Goal: Task Accomplishment & Management: Use online tool/utility

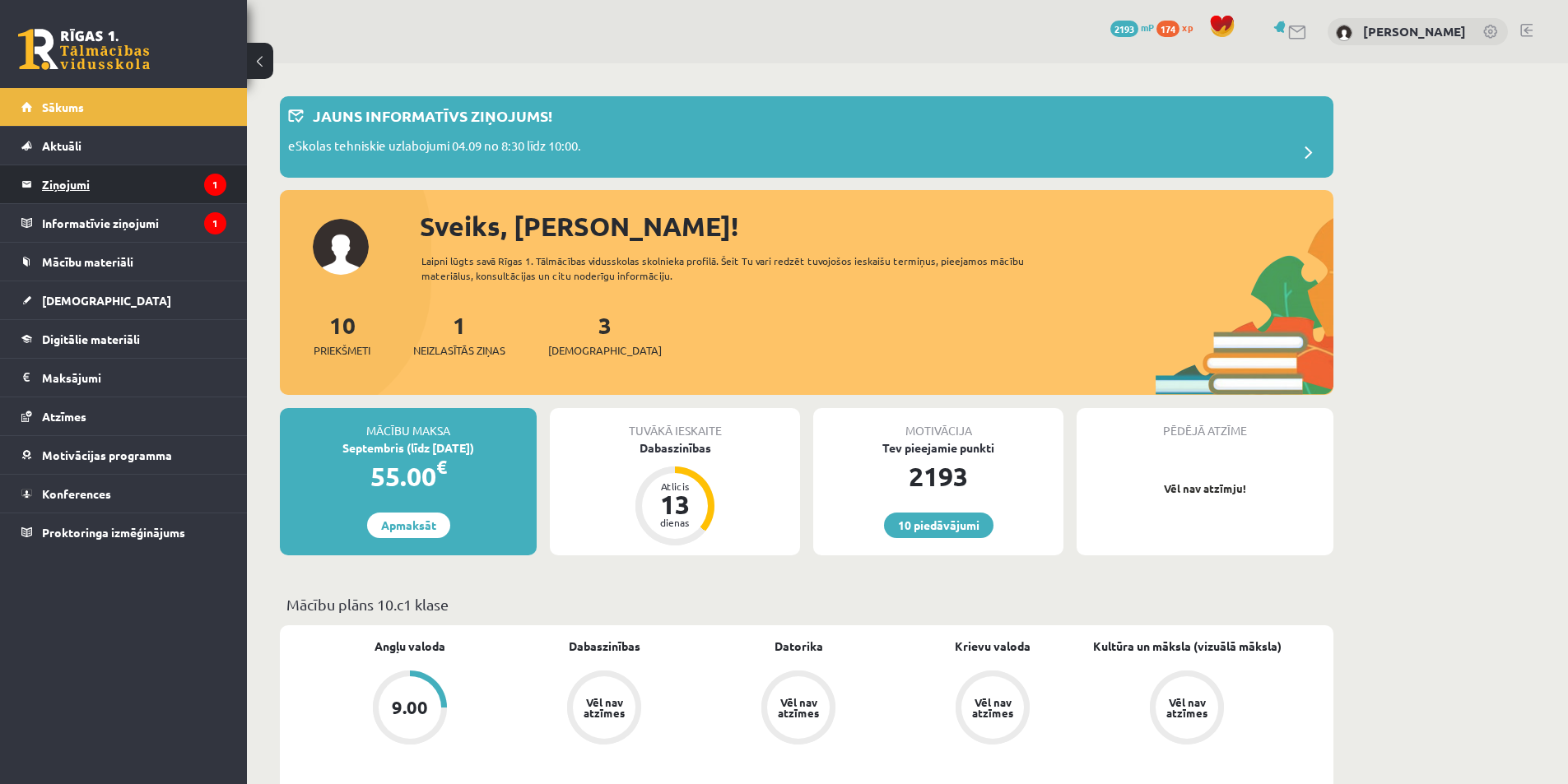
click at [148, 194] on legend "Ziņojumi 1" at bounding box center [133, 184] width 184 height 38
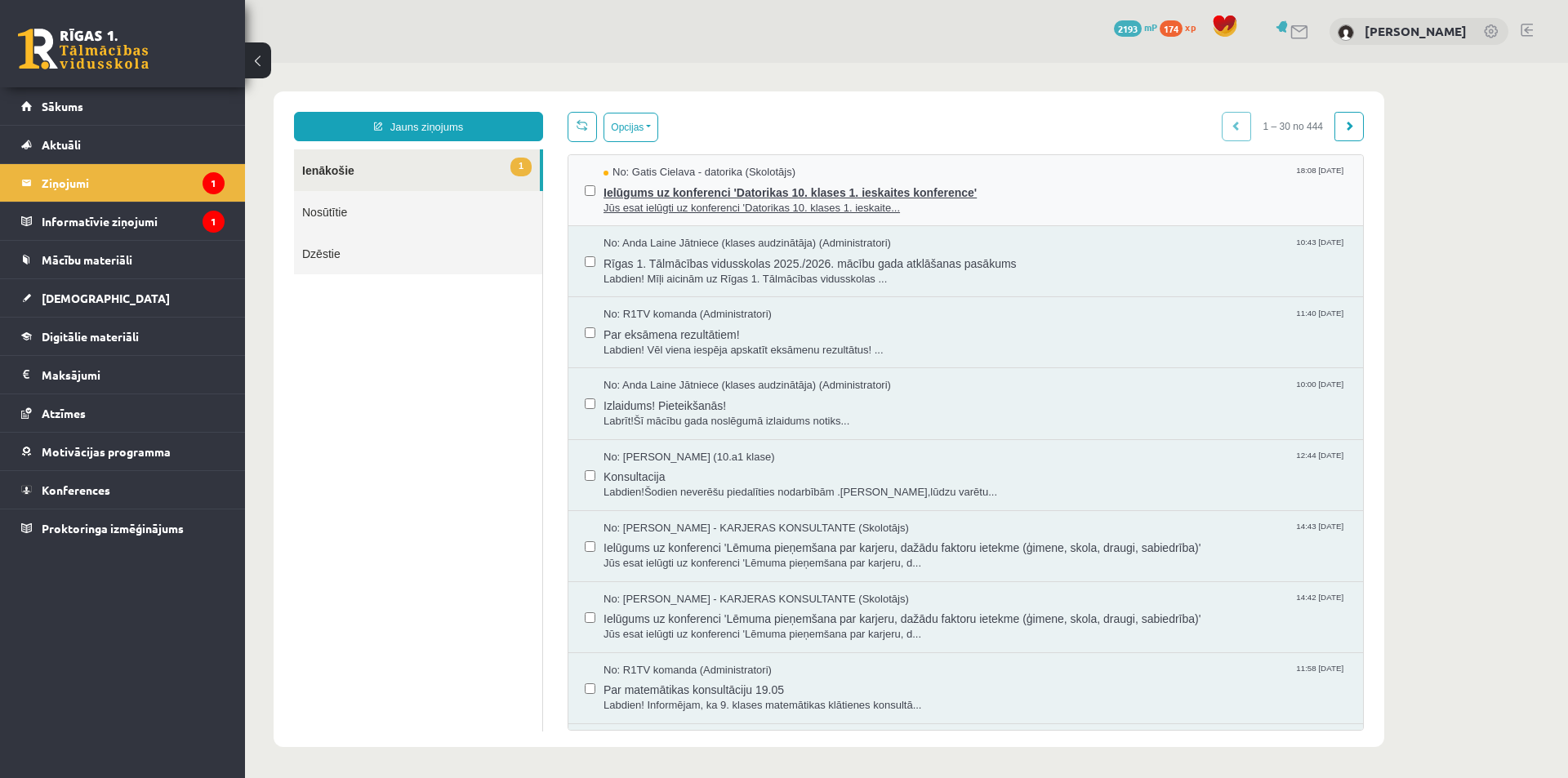
click at [729, 204] on span "Jūs esat ielūgti uz konferenci 'Datorikas 10. klases 1. ieskaite..." at bounding box center [975, 208] width 743 height 15
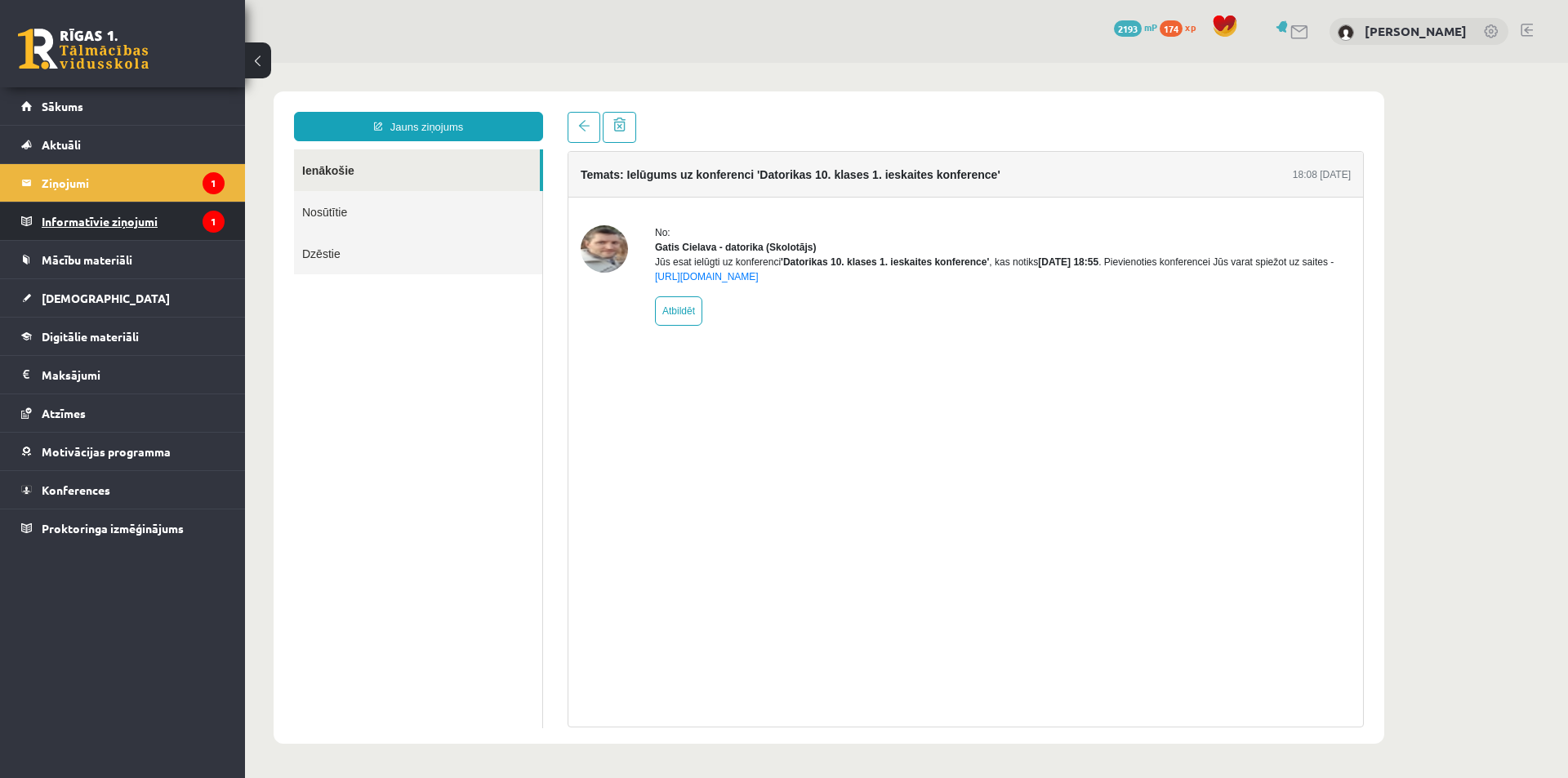
click at [106, 214] on legend "Informatīvie ziņojumi 1" at bounding box center [132, 221] width 183 height 38
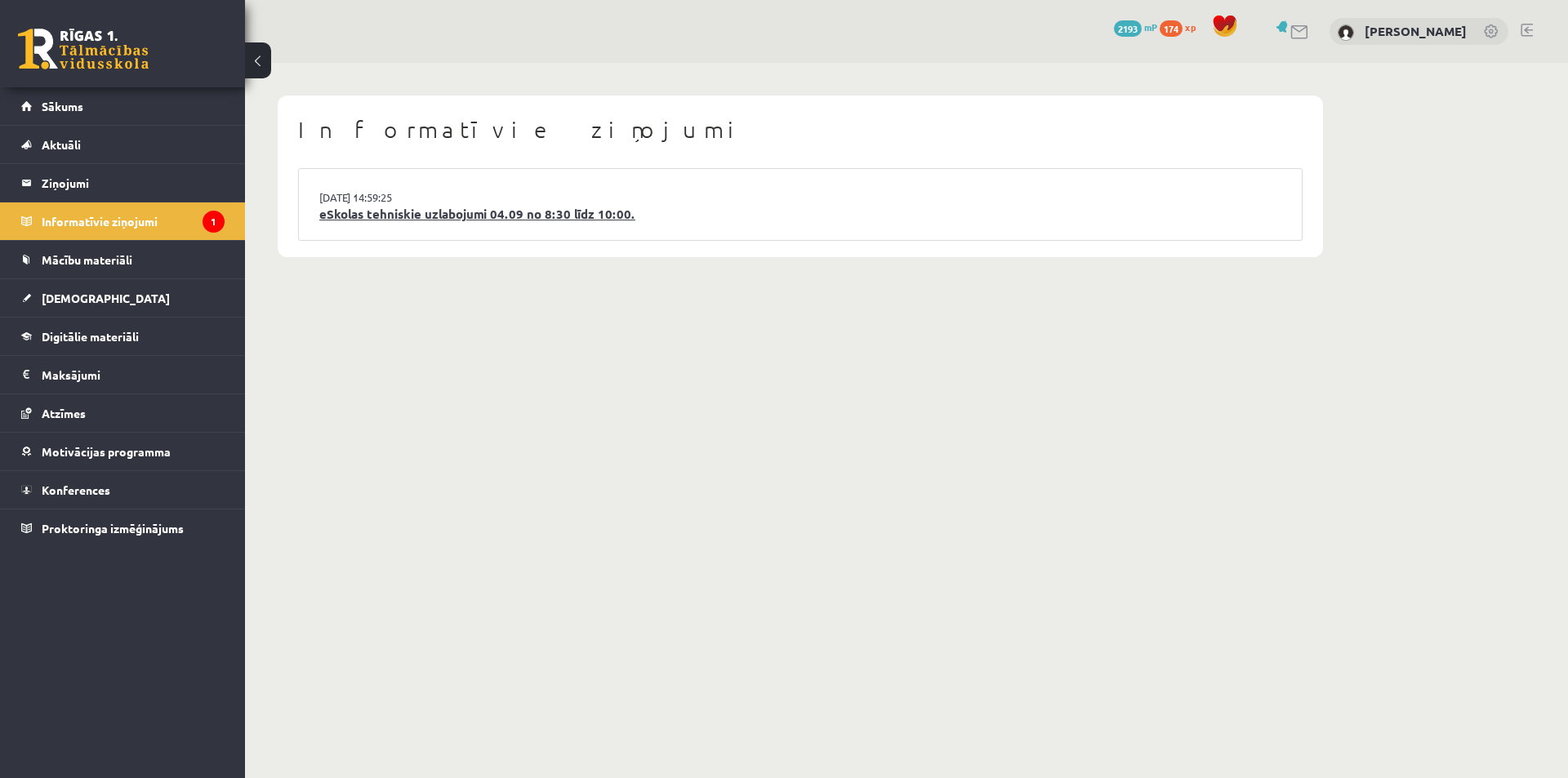
click at [344, 214] on link "eSkolas tehniskie uzlabojumi 04.09 no 8:30 līdz 10:00." at bounding box center [801, 214] width 963 height 19
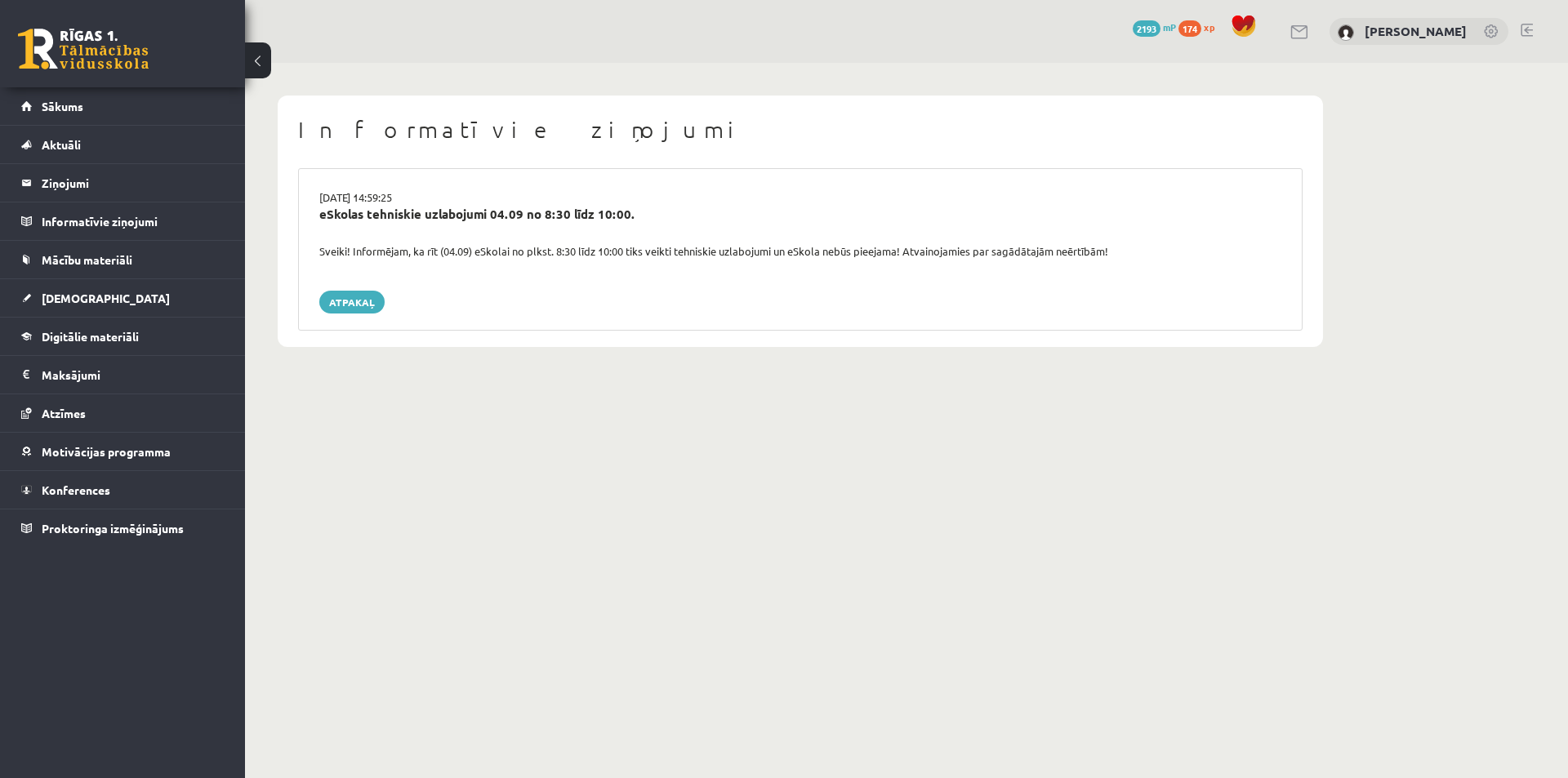
click at [798, 225] on div "eSkolas tehniskie uzlabojumi 04.09 no 8:30 līdz 10:00." at bounding box center [800, 224] width 987 height 39
click at [110, 292] on link "[DEMOGRAPHIC_DATA]" at bounding box center [123, 299] width 203 height 38
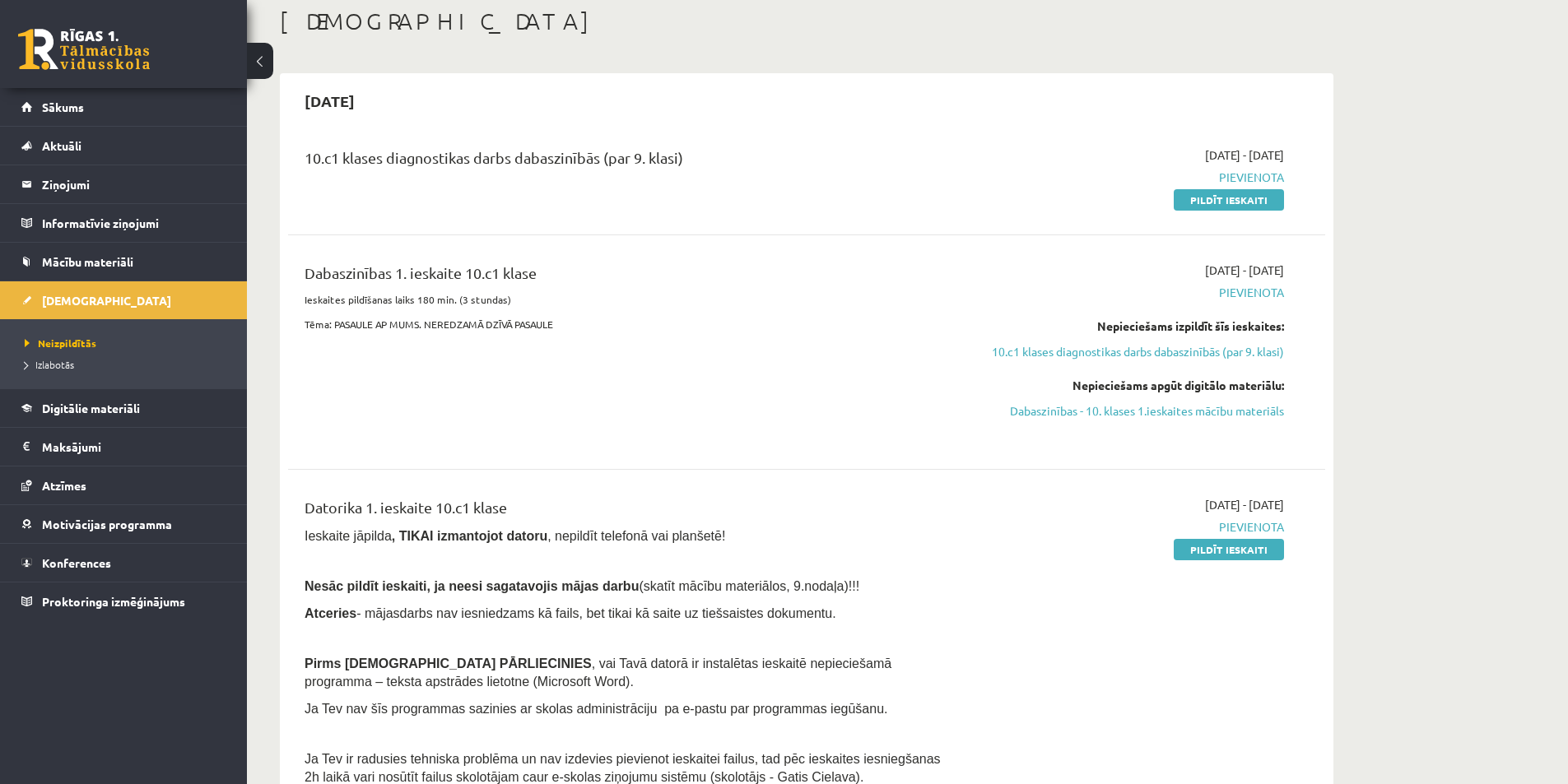
scroll to position [82, 0]
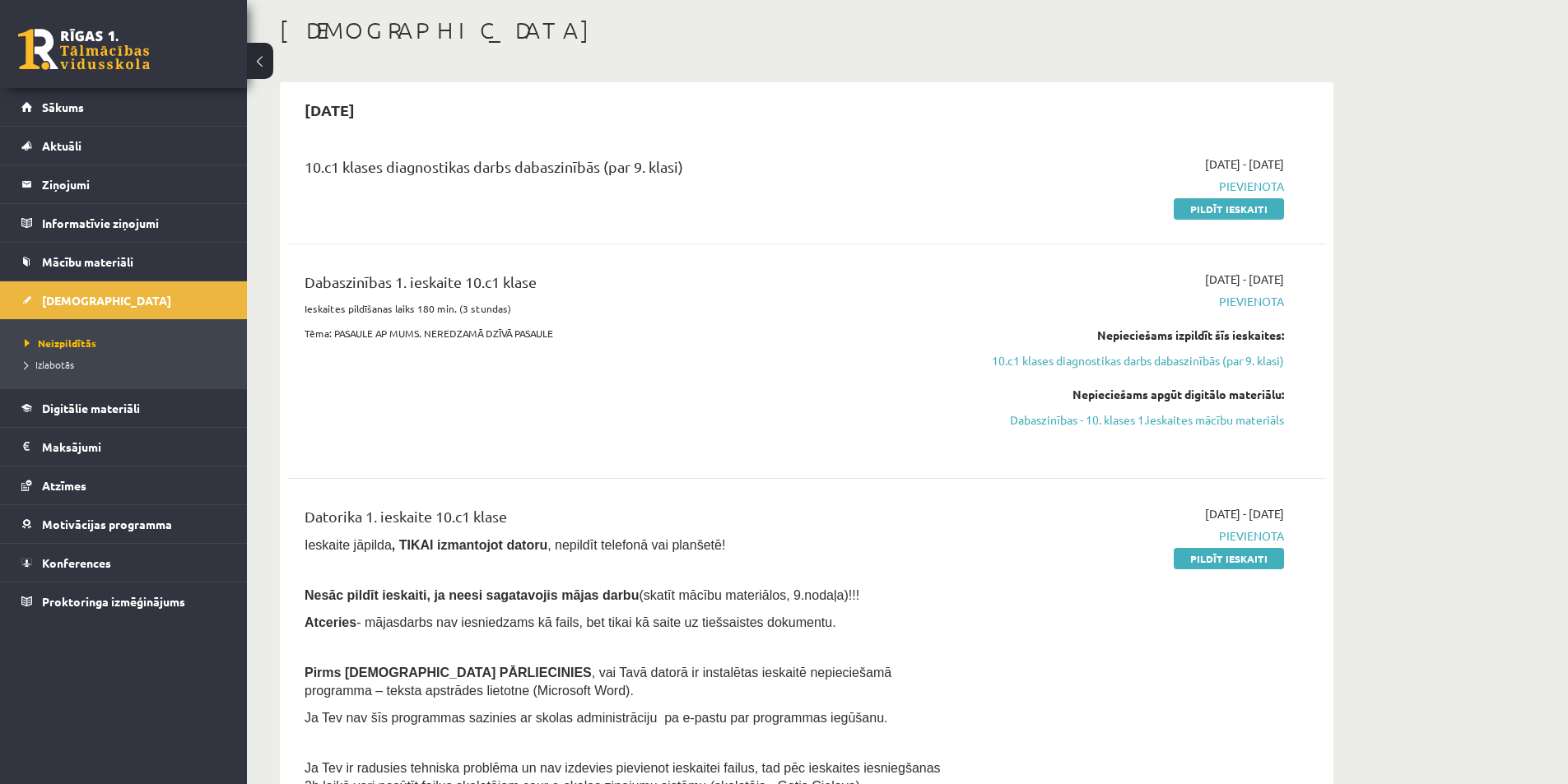
scroll to position [54, 0]
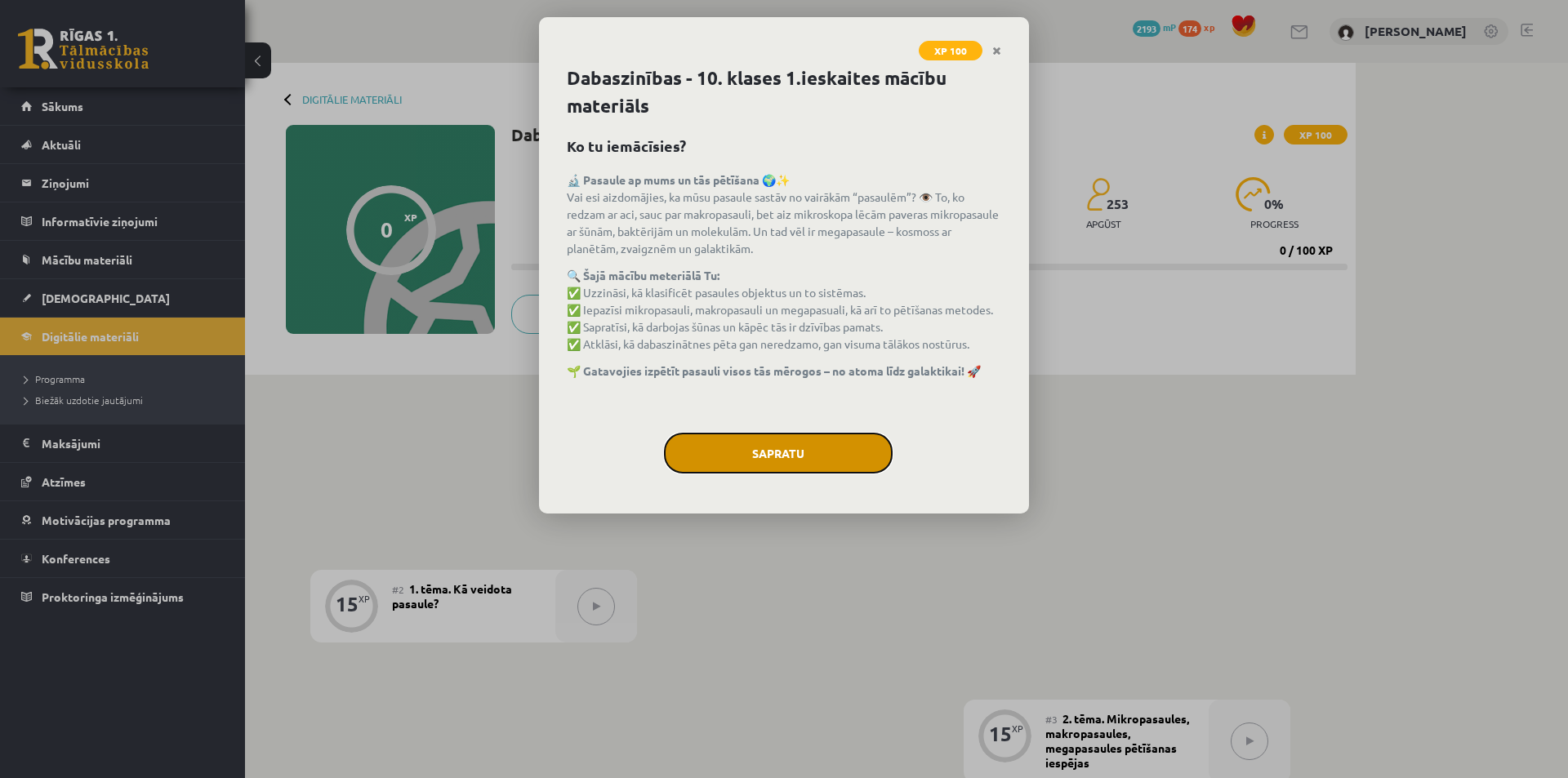
click at [671, 443] on button "Sapratu" at bounding box center [778, 452] width 228 height 40
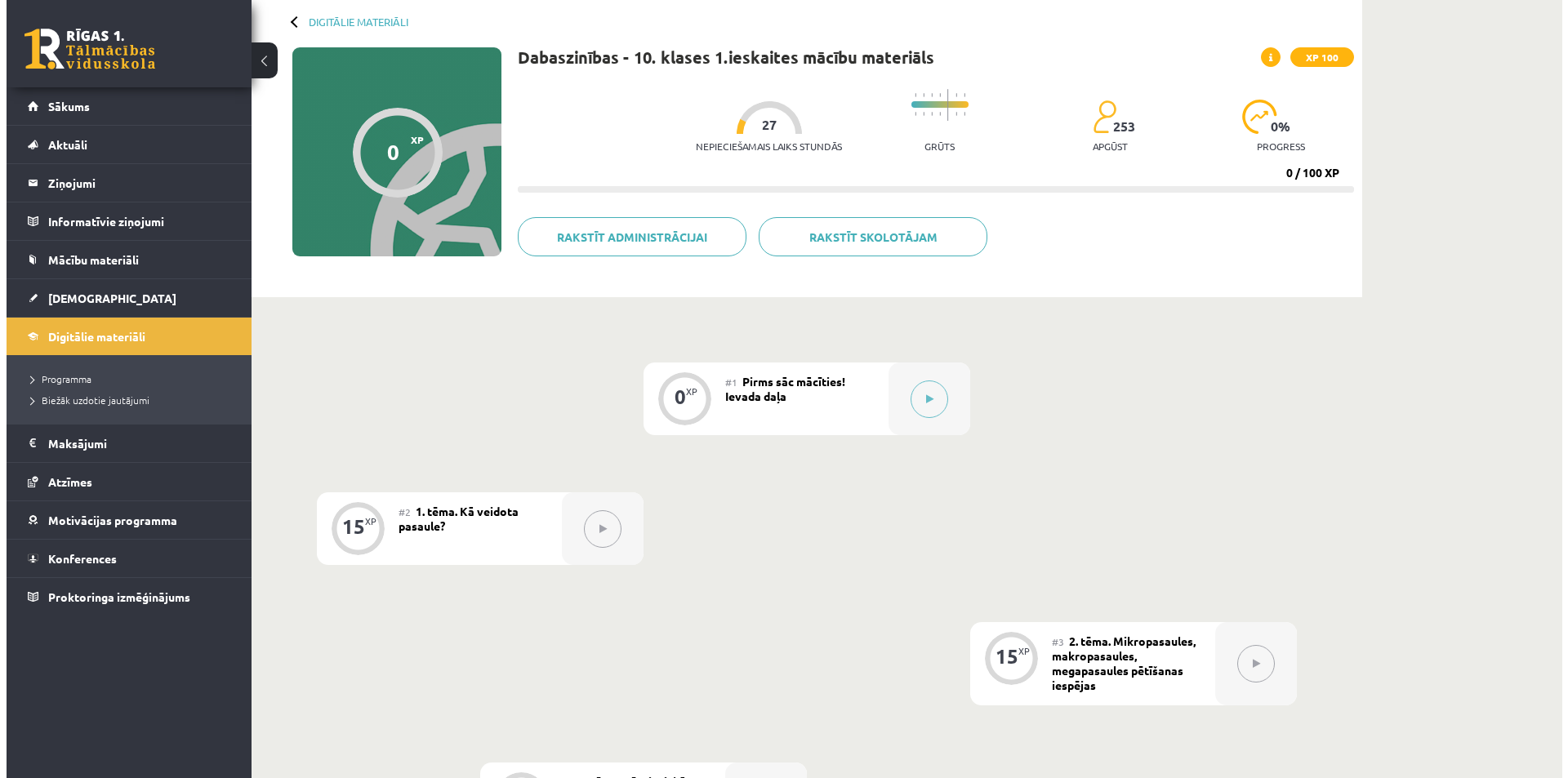
scroll to position [76, 0]
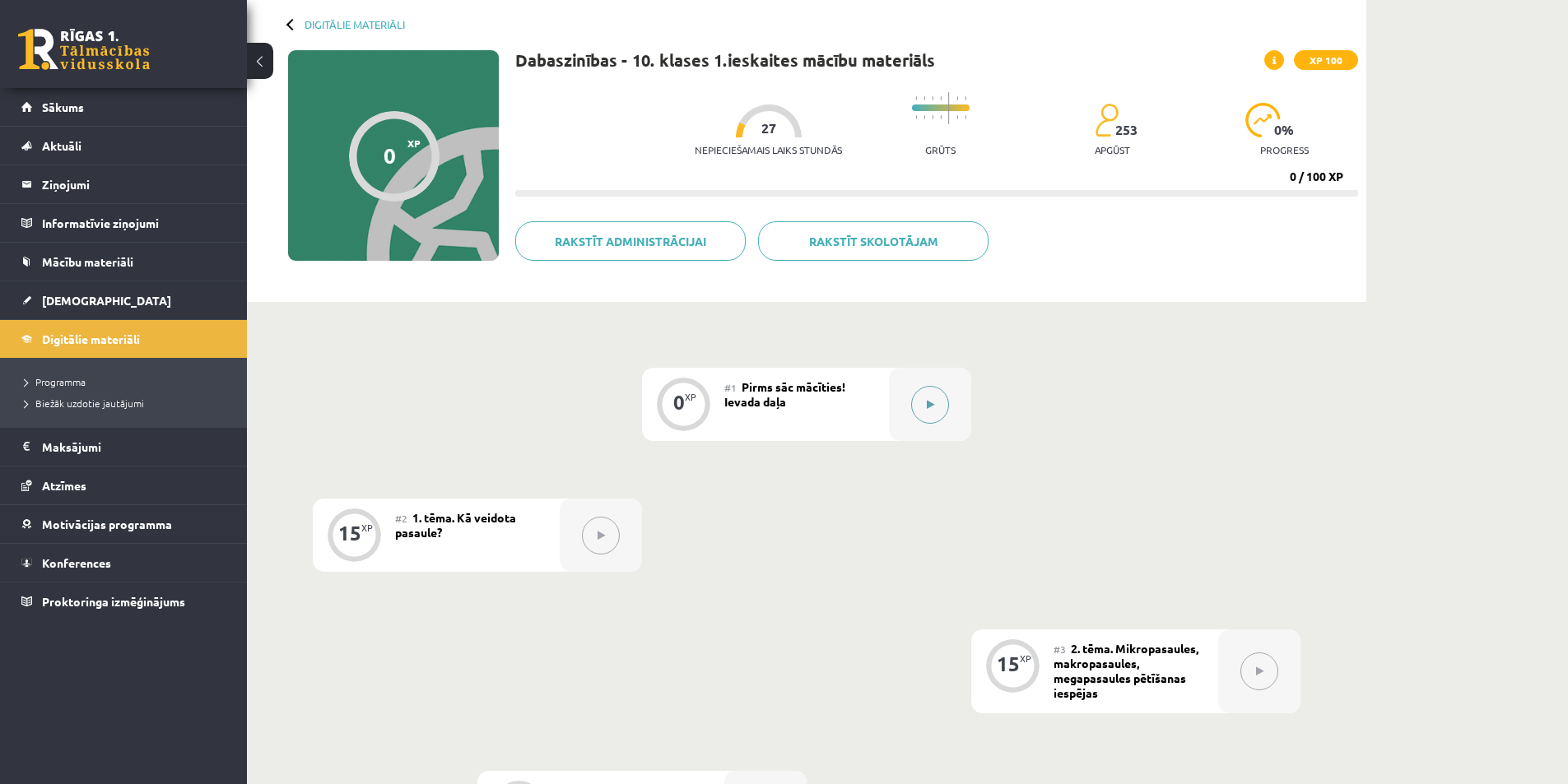
click at [913, 411] on button at bounding box center [930, 405] width 38 height 38
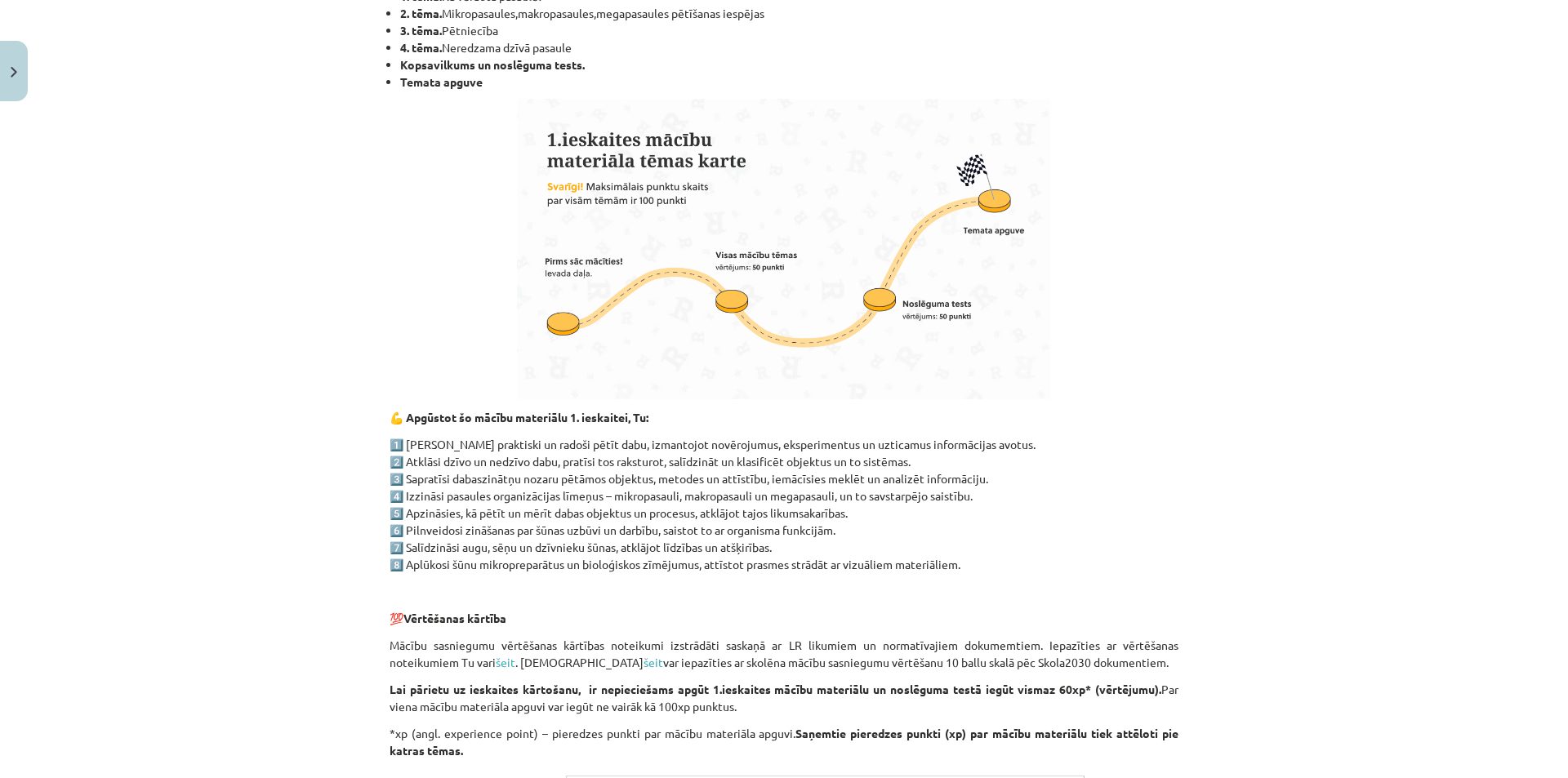
scroll to position [1108, 0]
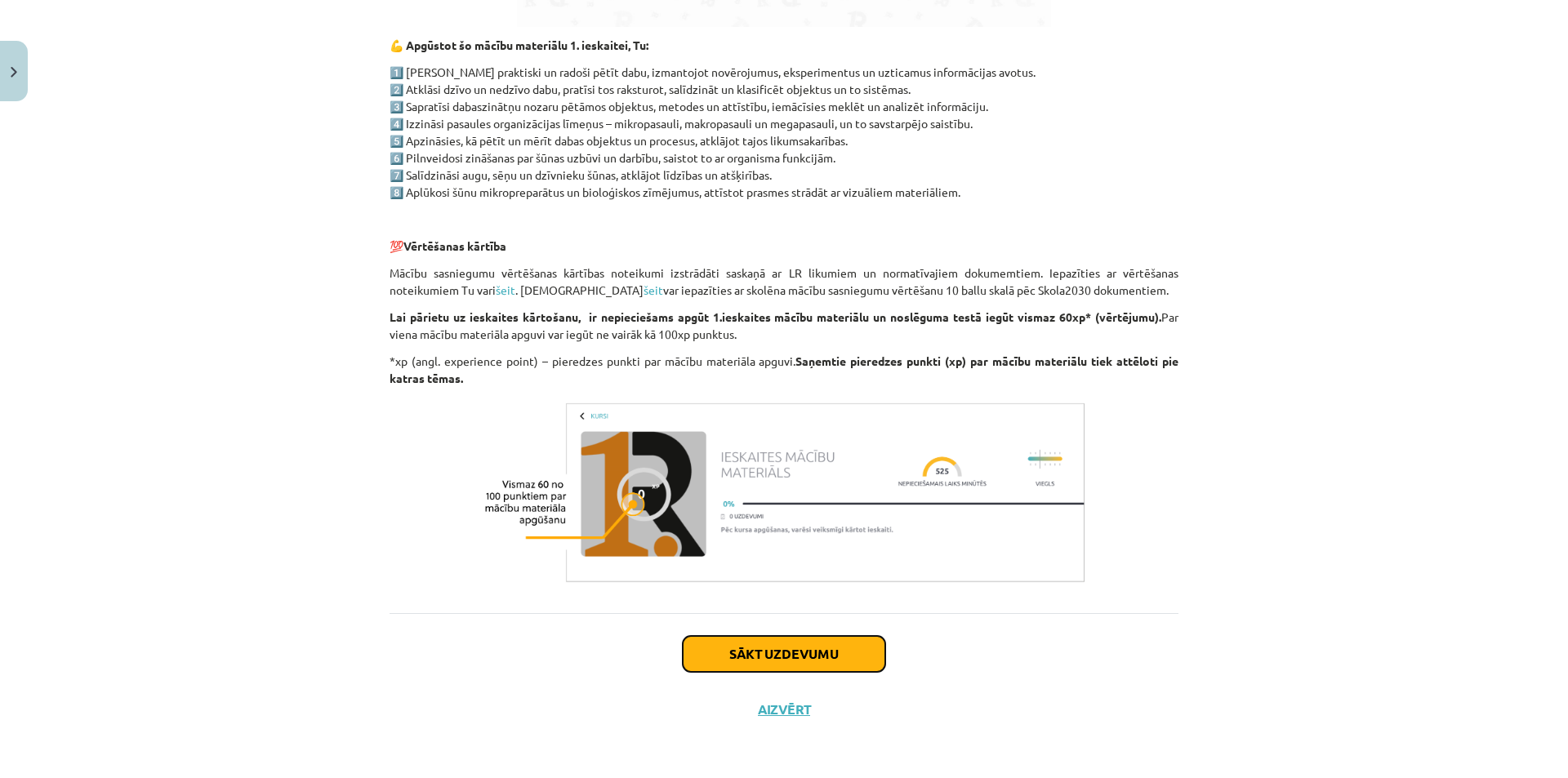
click at [705, 645] on button "Sākt uzdevumu" at bounding box center [784, 654] width 202 height 36
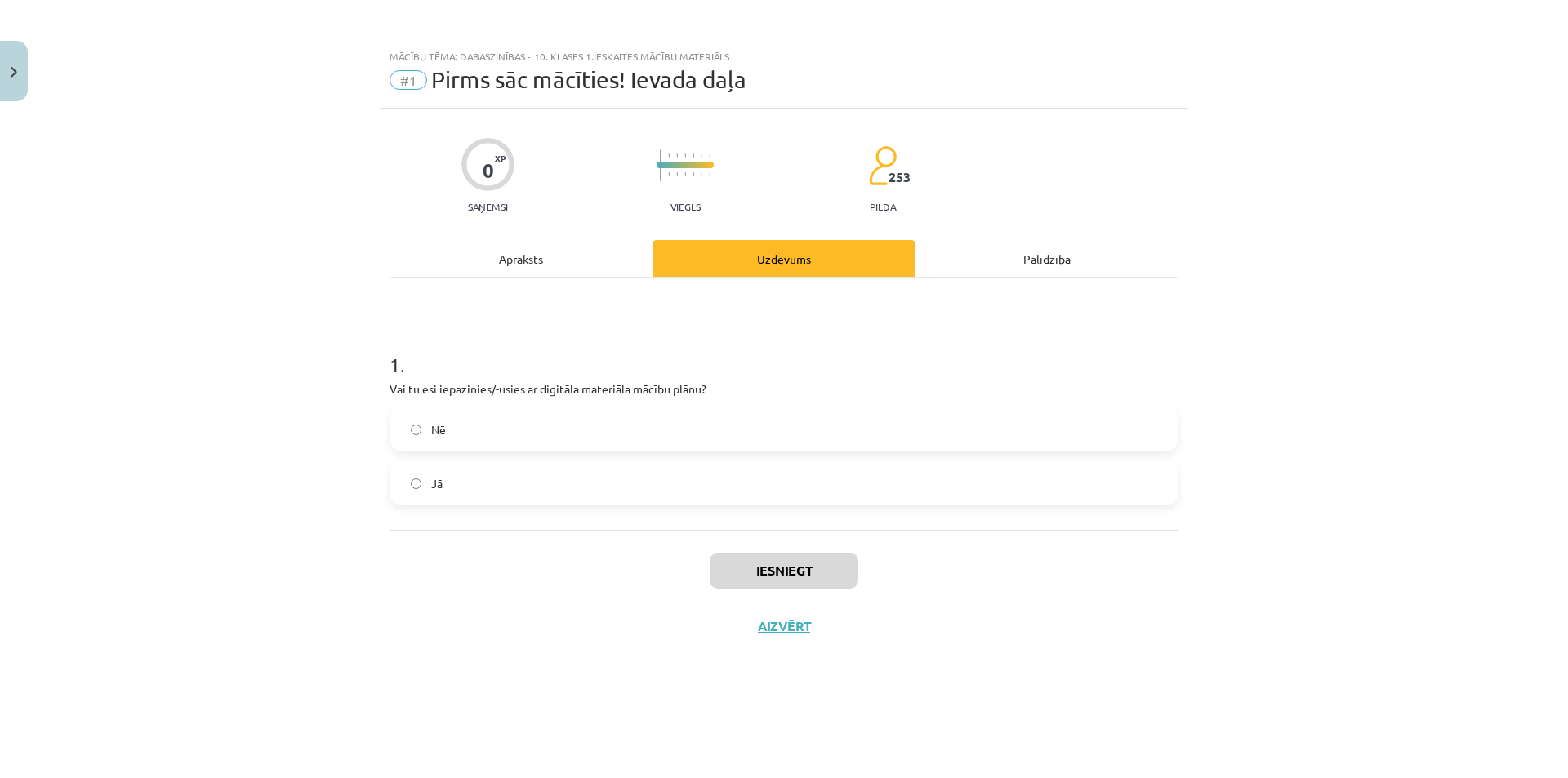
click at [533, 478] on label "Jā" at bounding box center [784, 483] width 785 height 40
click at [733, 558] on button "Iesniegt" at bounding box center [784, 571] width 148 height 36
